Goal: Obtain resource: Download file/media

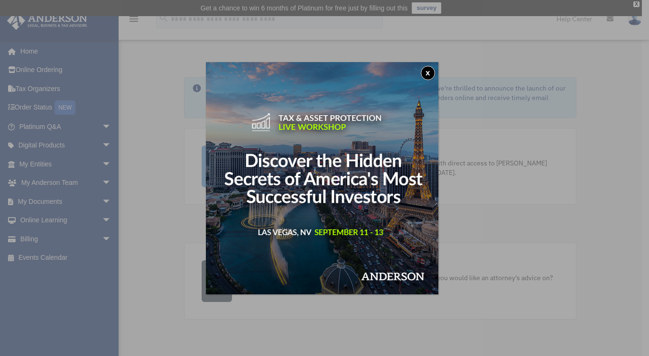
click at [432, 69] on button "x" at bounding box center [428, 73] width 14 height 14
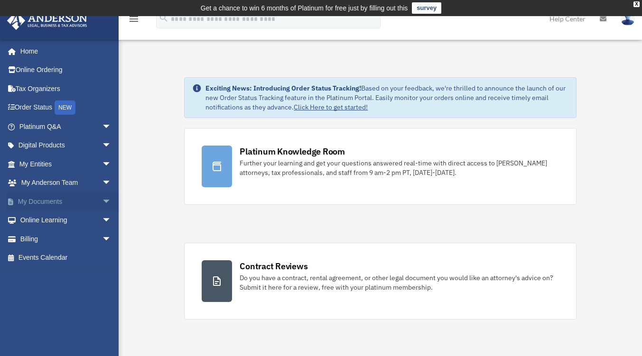
click at [72, 200] on link "My Documents arrow_drop_down" at bounding box center [66, 201] width 119 height 19
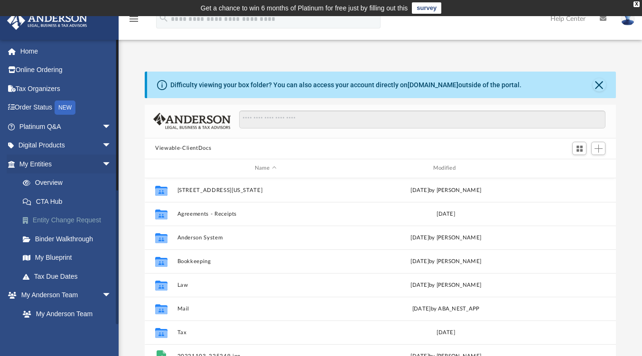
scroll to position [208, 464]
click at [102, 161] on span "arrow_drop_down" at bounding box center [111, 164] width 19 height 19
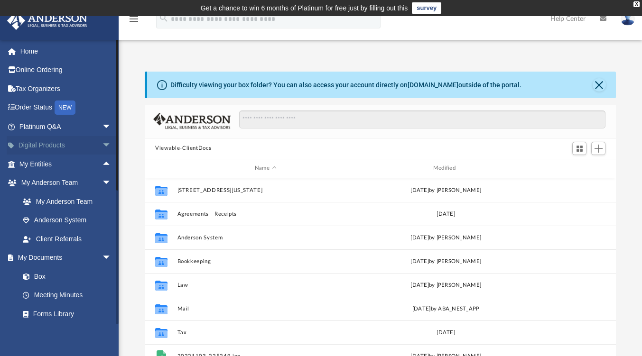
click at [102, 140] on span "arrow_drop_down" at bounding box center [111, 145] width 19 height 19
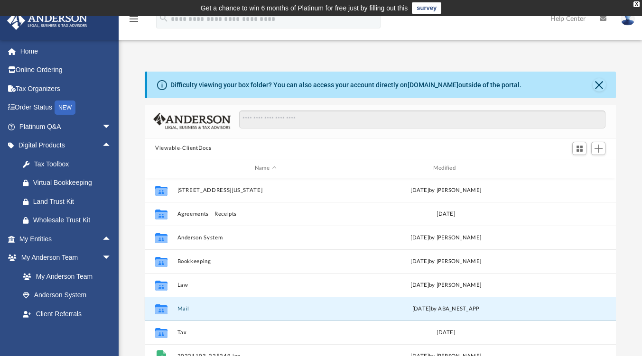
click at [179, 307] on button "Mail" at bounding box center [265, 309] width 176 height 6
click at [232, 311] on button "Mail" at bounding box center [265, 309] width 176 height 6
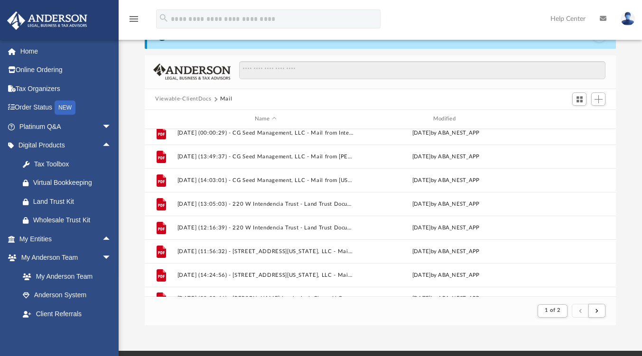
scroll to position [431, 0]
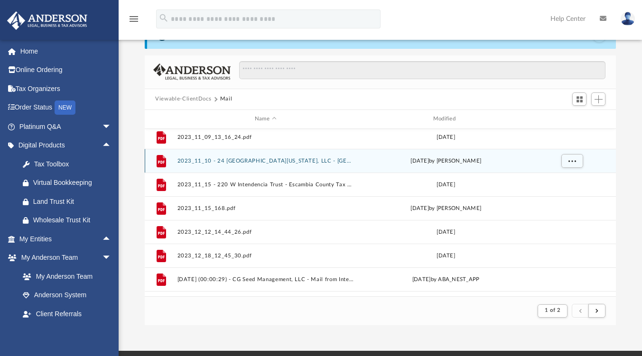
click at [362, 160] on div "Fri Nov 10 2023 by Daniel Thompson" at bounding box center [446, 161] width 176 height 9
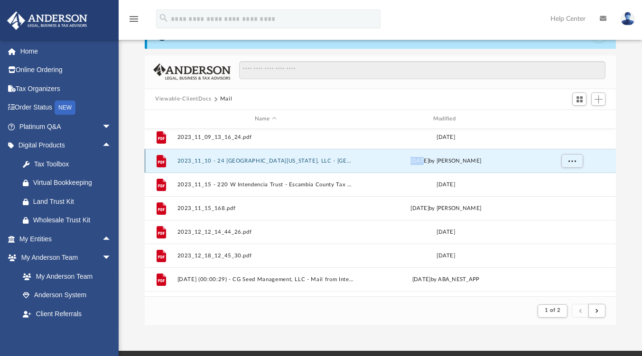
click at [362, 160] on div "Fri Nov 10 2023 by Daniel Thompson" at bounding box center [446, 161] width 176 height 9
click at [270, 160] on button "2023_11_10 - 24 [GEOGRAPHIC_DATA][US_STATE], LLC - [GEOGRAPHIC_DATA] Tax Collec…" at bounding box center [265, 161] width 176 height 6
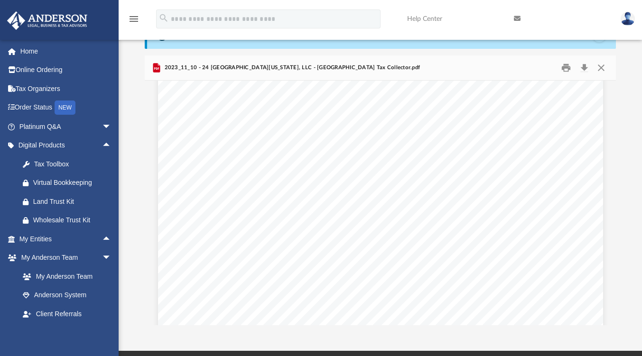
scroll to position [0, 0]
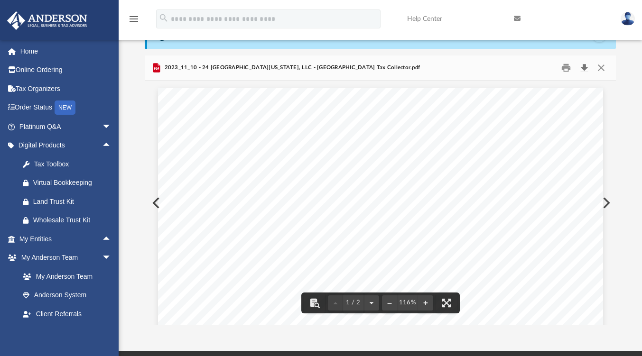
click at [583, 64] on button "Download" at bounding box center [583, 67] width 17 height 15
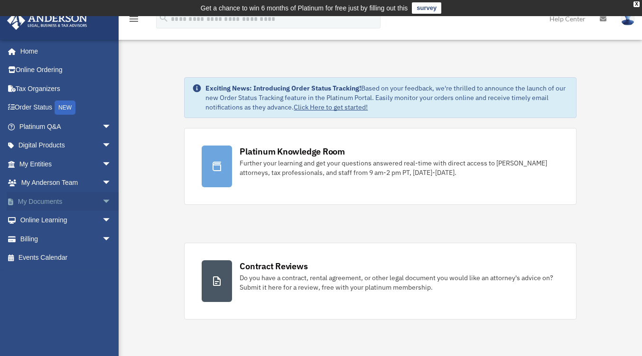
click at [102, 200] on span "arrow_drop_down" at bounding box center [111, 201] width 19 height 19
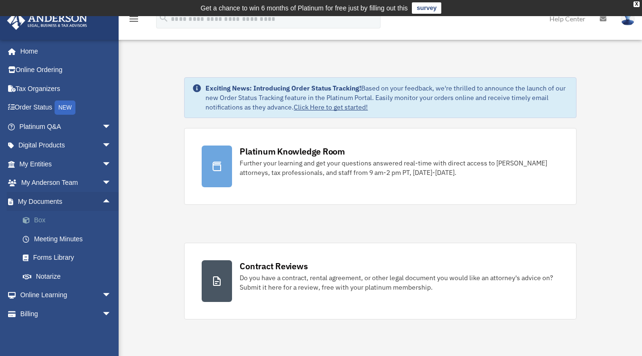
click at [35, 217] on link "Box" at bounding box center [69, 220] width 112 height 19
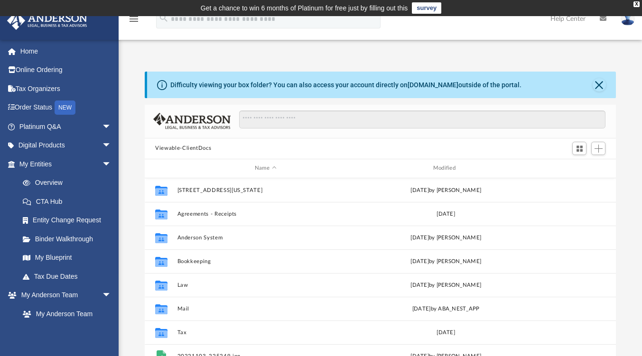
scroll to position [208, 464]
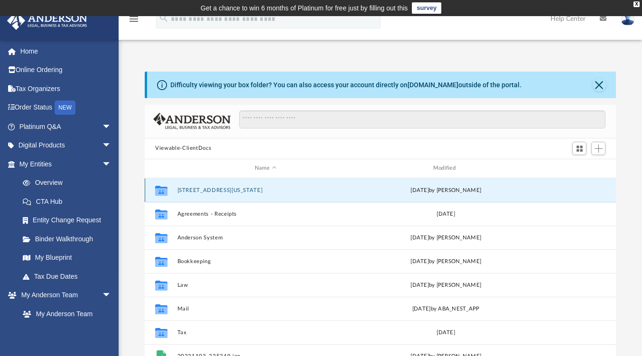
click at [235, 191] on button "24 WEST MICHIGAN AVENUE" at bounding box center [265, 190] width 176 height 6
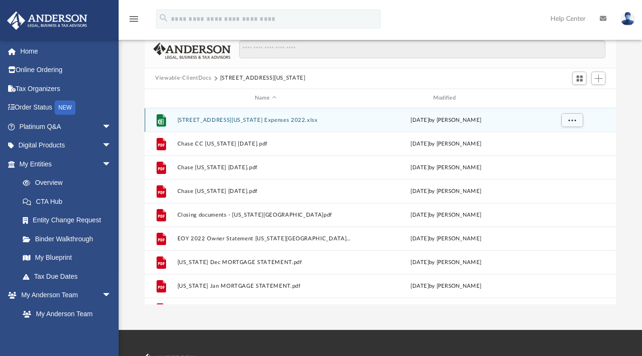
scroll to position [0, 0]
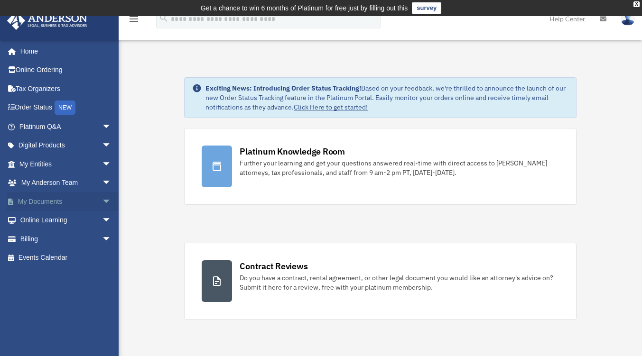
click at [102, 197] on span "arrow_drop_down" at bounding box center [111, 201] width 19 height 19
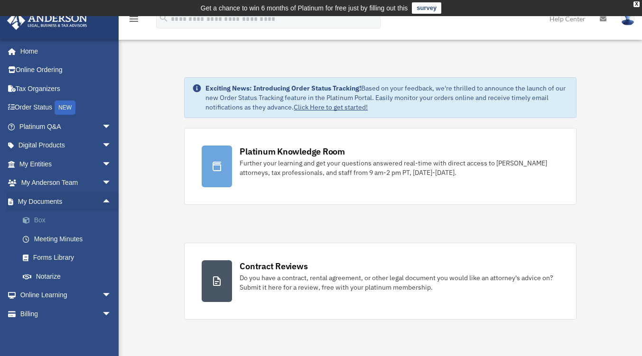
click at [42, 218] on link "Box" at bounding box center [69, 220] width 112 height 19
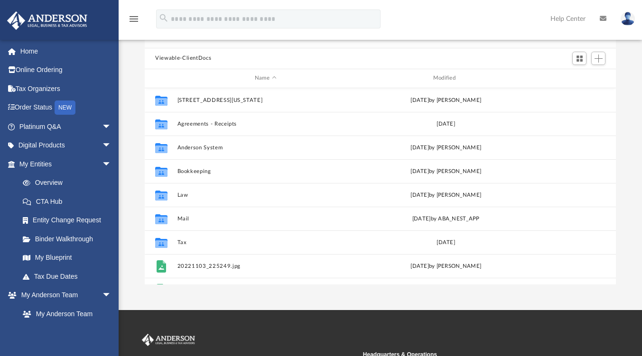
scroll to position [91, 0]
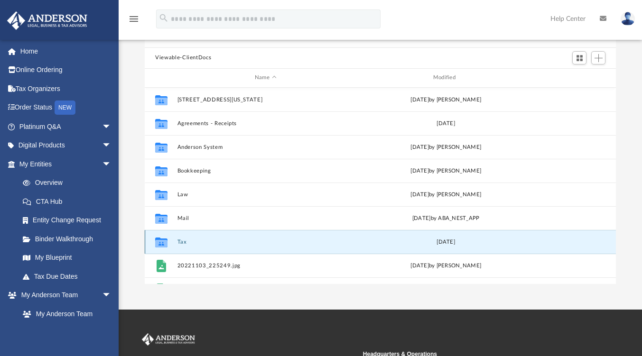
click at [203, 241] on button "Tax" at bounding box center [265, 242] width 176 height 6
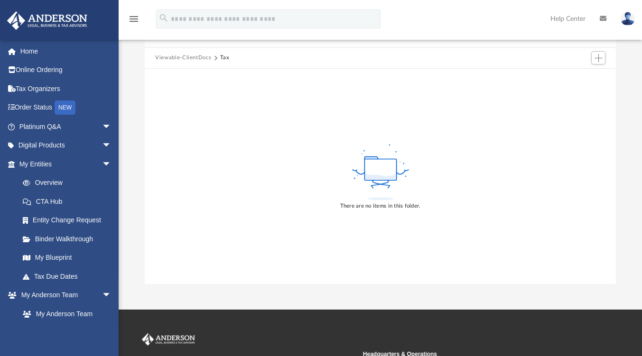
click at [220, 54] on button "Tax" at bounding box center [224, 58] width 9 height 9
click at [190, 56] on button "Viewable-ClientDocs" at bounding box center [183, 58] width 56 height 9
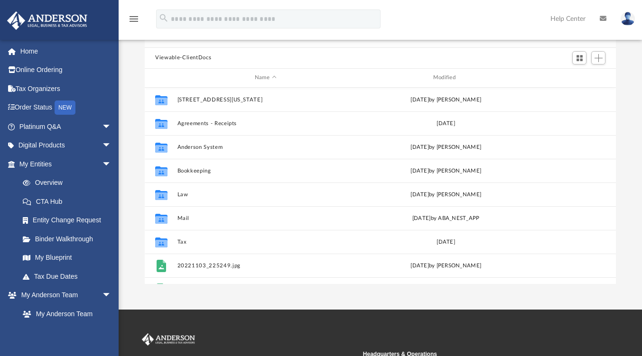
scroll to position [208, 464]
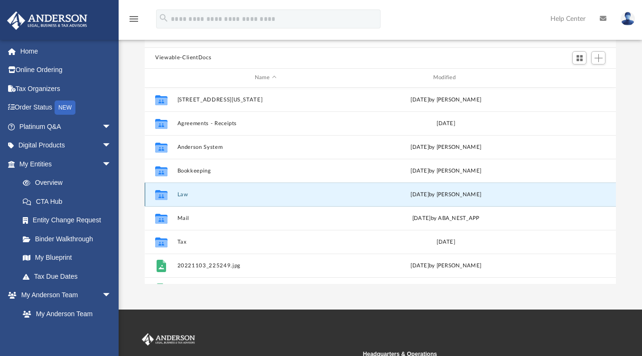
click at [184, 194] on button "Law" at bounding box center [265, 195] width 176 height 6
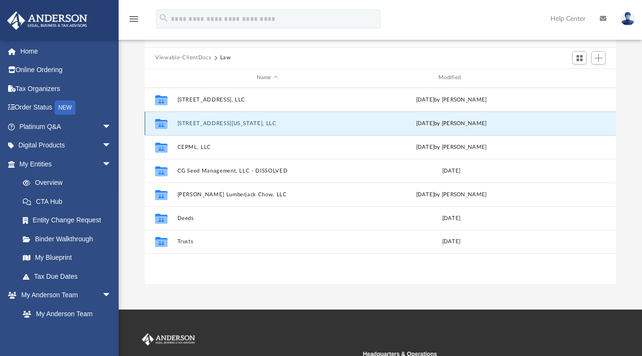
click at [203, 120] on button "[STREET_ADDRESS][US_STATE], LLC" at bounding box center [267, 123] width 180 height 6
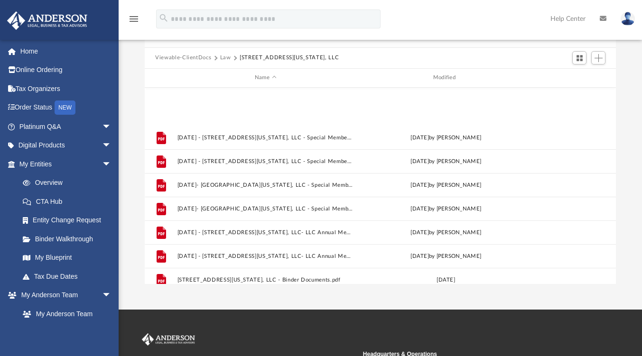
scroll to position [372, 0]
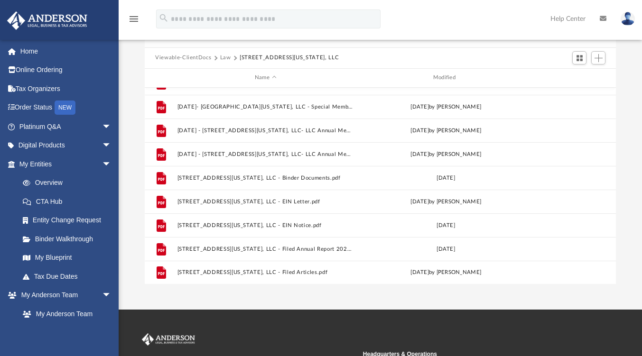
click at [191, 57] on button "Viewable-ClientDocs" at bounding box center [183, 58] width 56 height 9
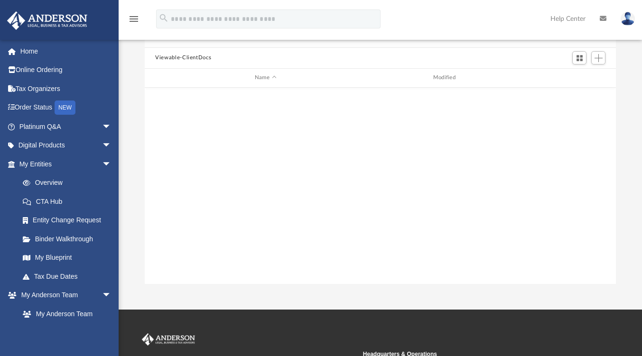
scroll to position [0, 0]
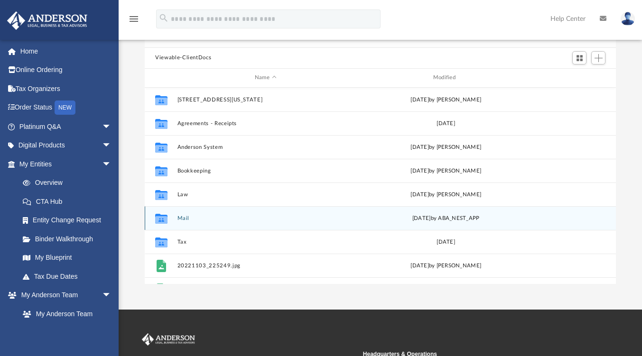
click at [192, 216] on button "Mail" at bounding box center [265, 218] width 176 height 6
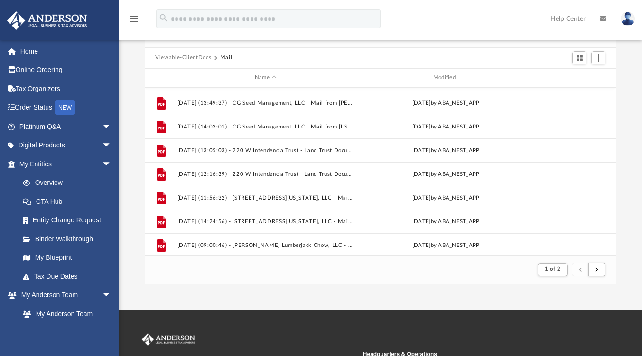
scroll to position [616, 0]
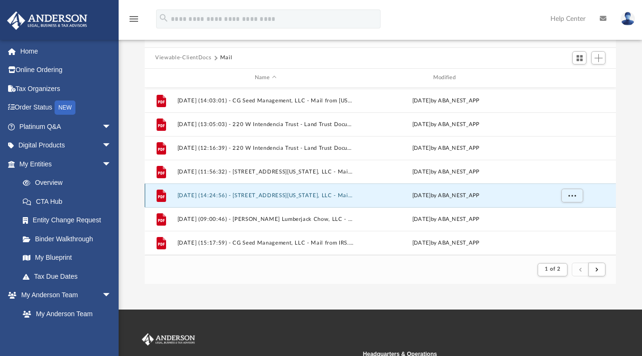
click at [347, 195] on button "[DATE] (14:24:56) - [STREET_ADDRESS][US_STATE], LLC - Mail from [GEOGRAPHIC_DAT…" at bounding box center [265, 196] width 176 height 6
